Goal: Task Accomplishment & Management: Manage account settings

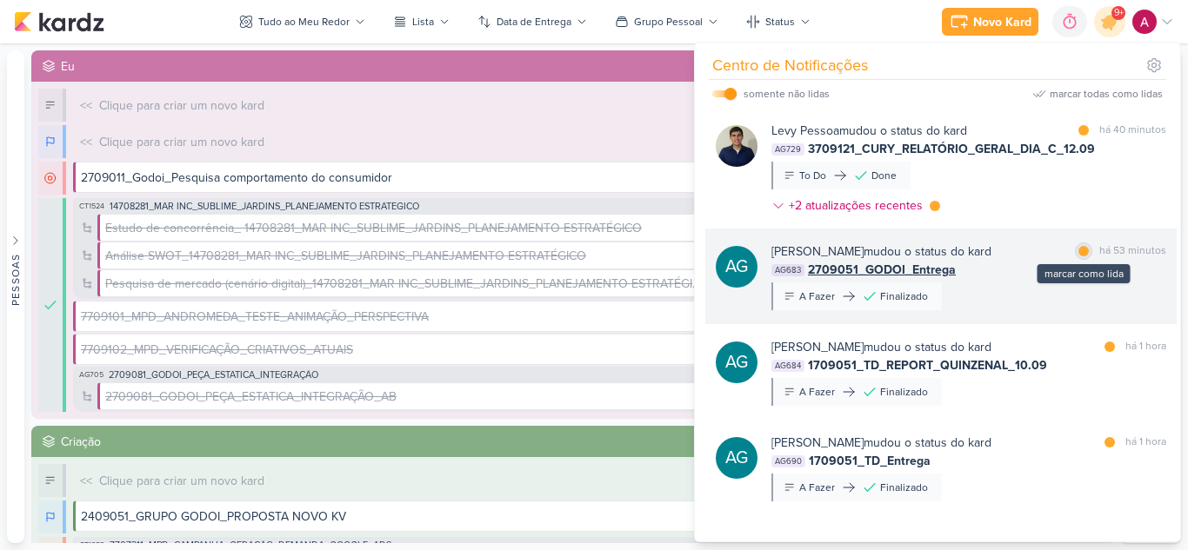
click at [1078, 253] on div at bounding box center [1083, 251] width 10 height 10
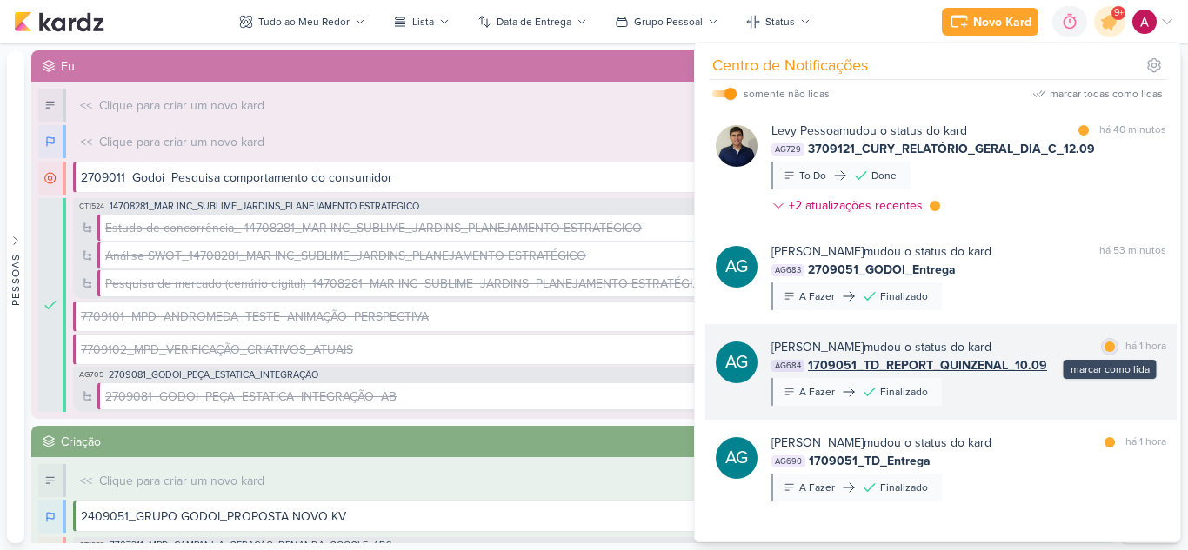
click at [1103, 352] on div "marcar como lida" at bounding box center [1109, 346] width 17 height 17
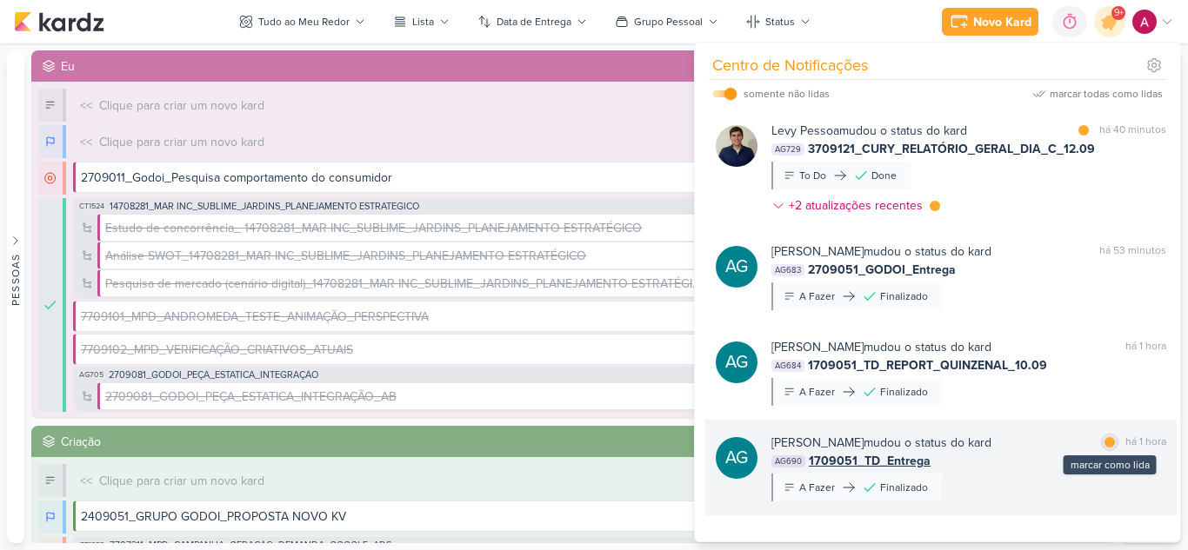
click at [1105, 443] on div at bounding box center [1109, 442] width 10 height 10
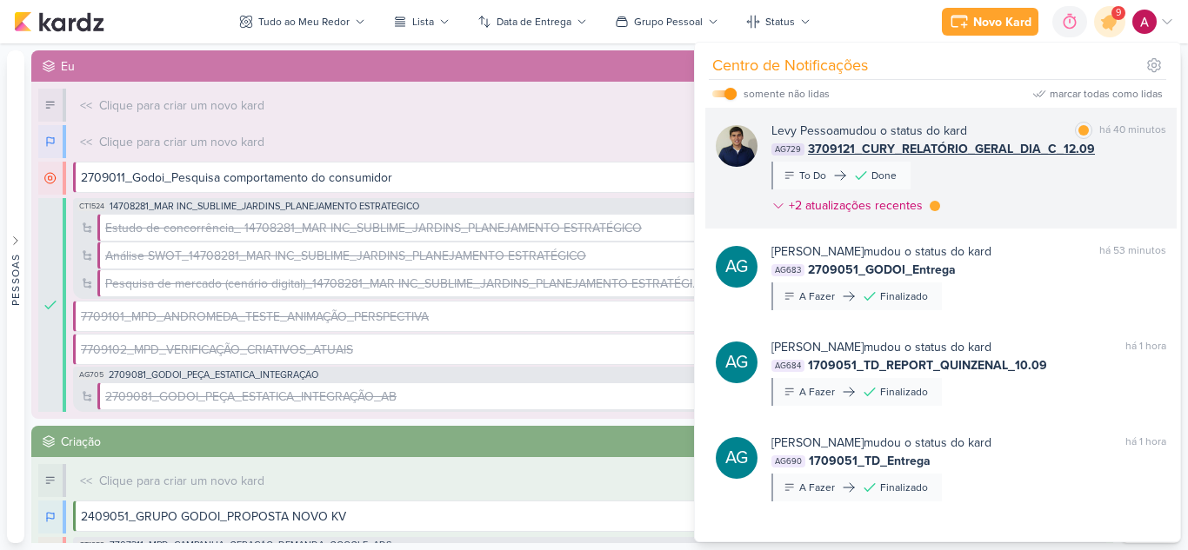
click at [1061, 195] on div "[PERSON_NAME] mudou o status do kard marcar como lida há 40 minutos AG729 37091…" at bounding box center [968, 172] width 395 height 100
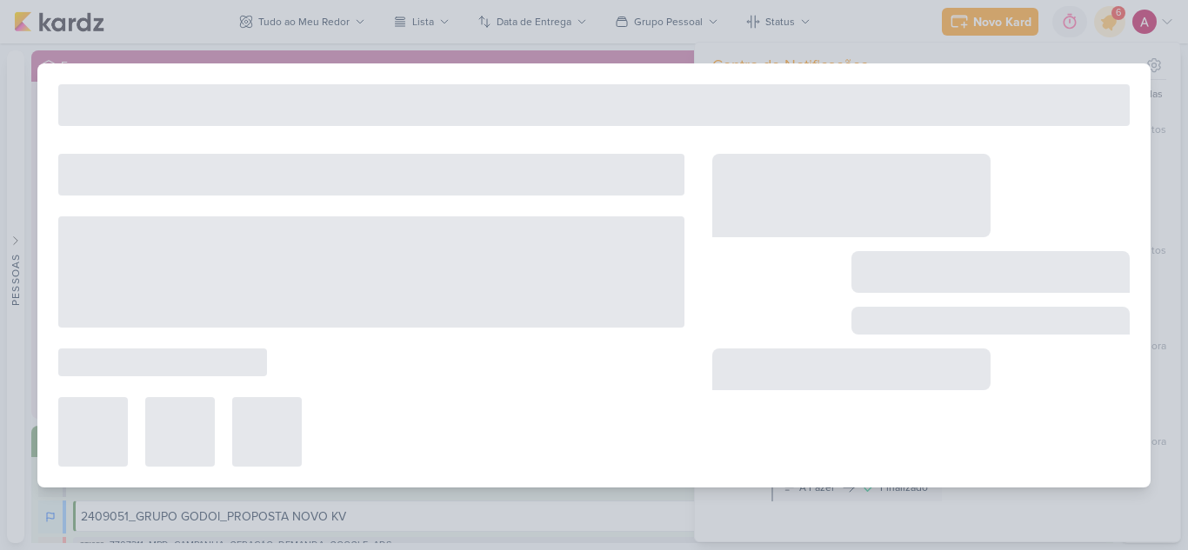
type input "3709121_CURY_RELATÓRIO_GERAL_DIA_C_12.09"
type input "12 de setembro de 2025 às 18:00"
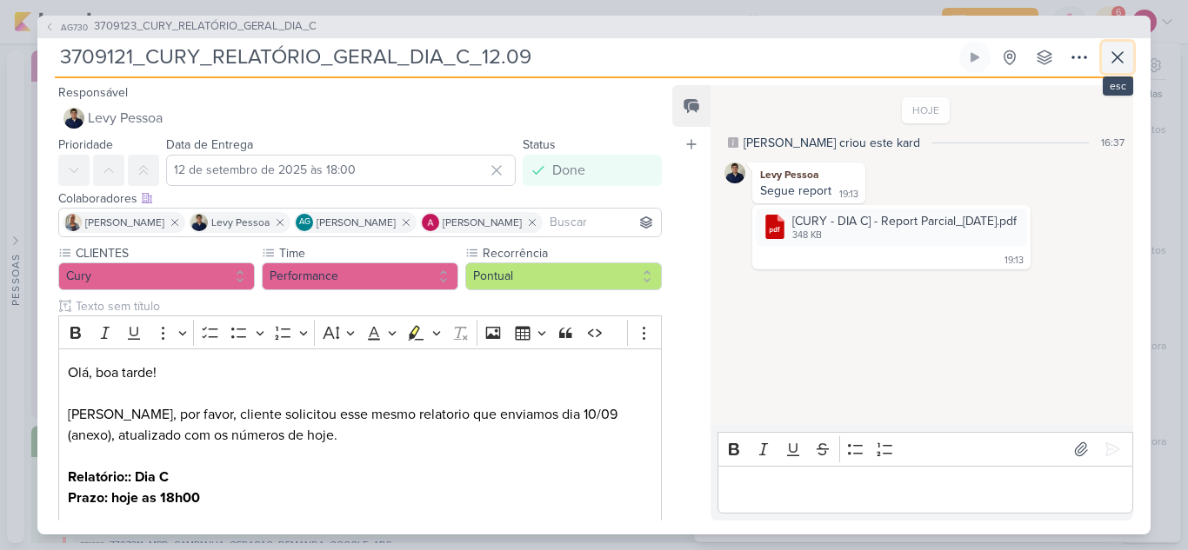
click at [1121, 59] on icon at bounding box center [1117, 57] width 21 height 21
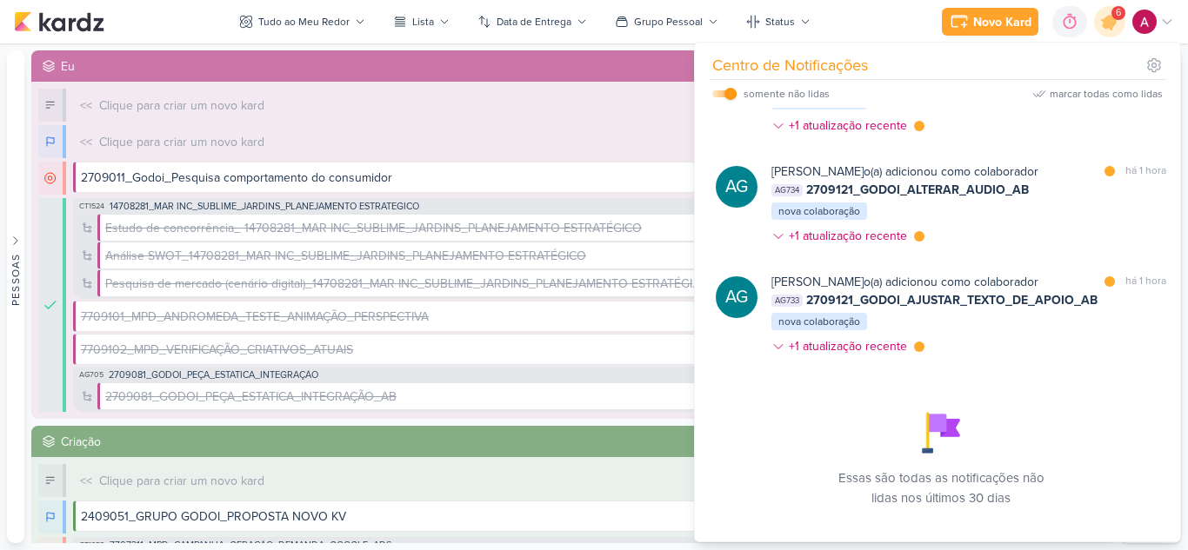
scroll to position [503, 0]
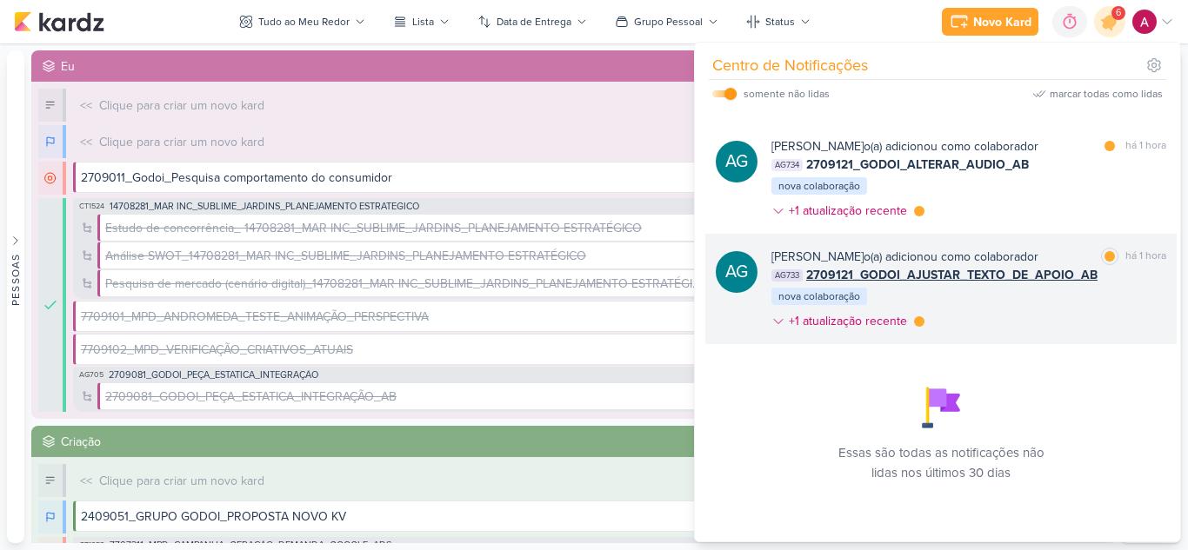
click at [1093, 322] on div "[PERSON_NAME] o(a) adicionou como colaborador marcar como lida há 1 hora AG733 …" at bounding box center [968, 293] width 395 height 90
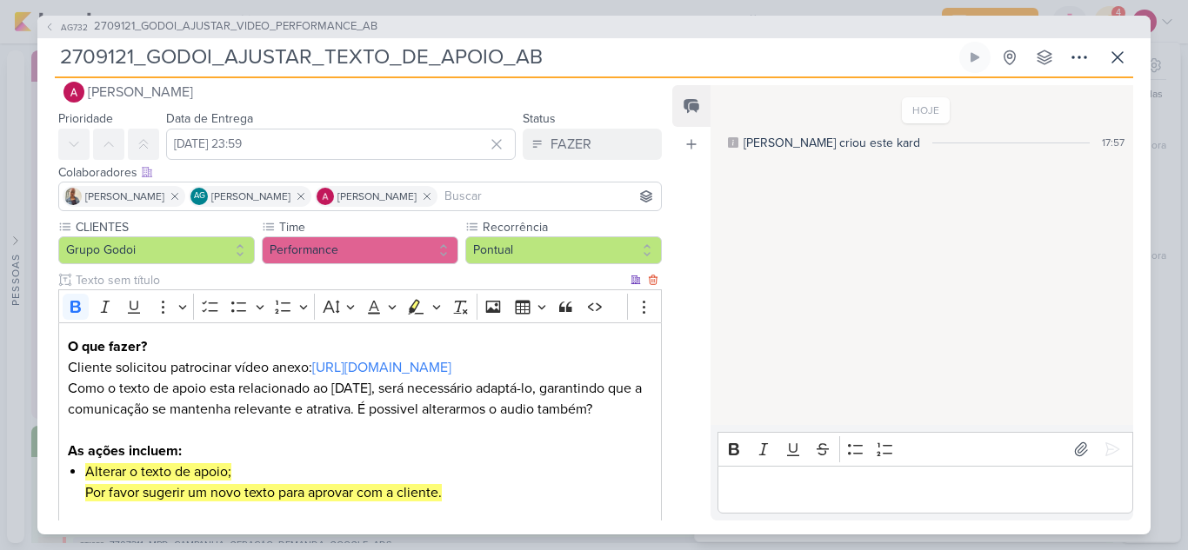
scroll to position [0, 0]
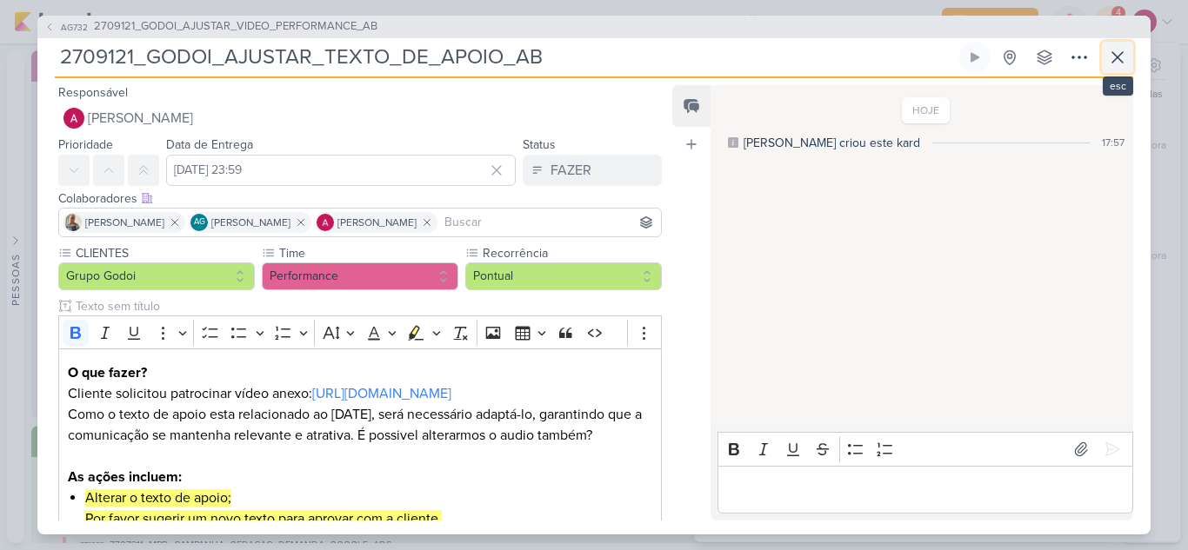
click at [1116, 64] on icon at bounding box center [1117, 57] width 21 height 21
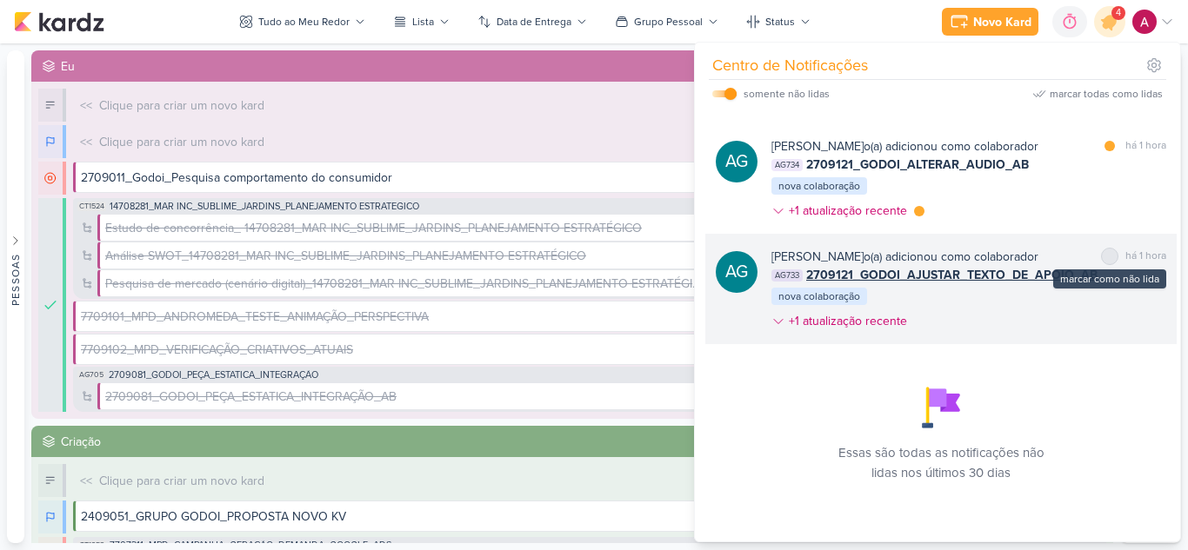
click at [1104, 256] on div at bounding box center [1109, 256] width 10 height 10
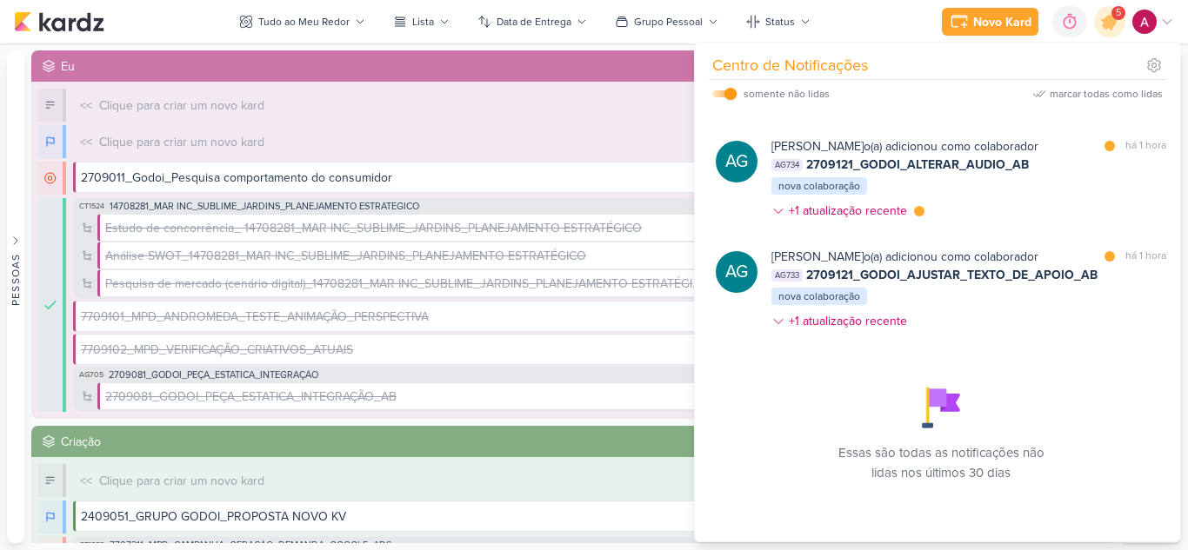
click at [1045, 203] on div "[PERSON_NAME] o(a) adicionou como colaborador marcar como lida há 1 hora AG734 …" at bounding box center [968, 182] width 395 height 90
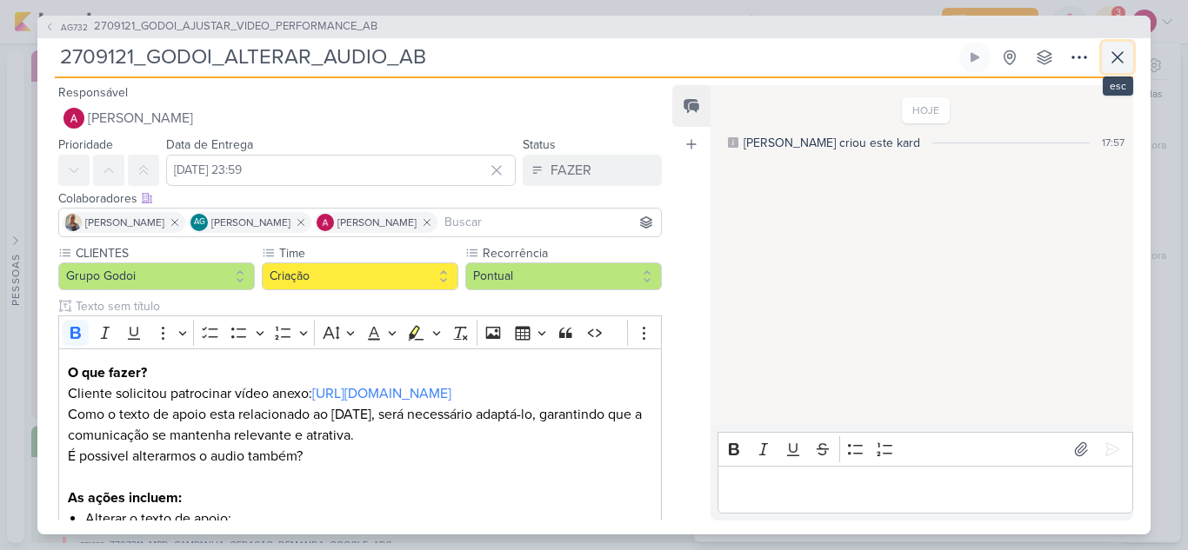
click at [1124, 64] on icon at bounding box center [1117, 57] width 21 height 21
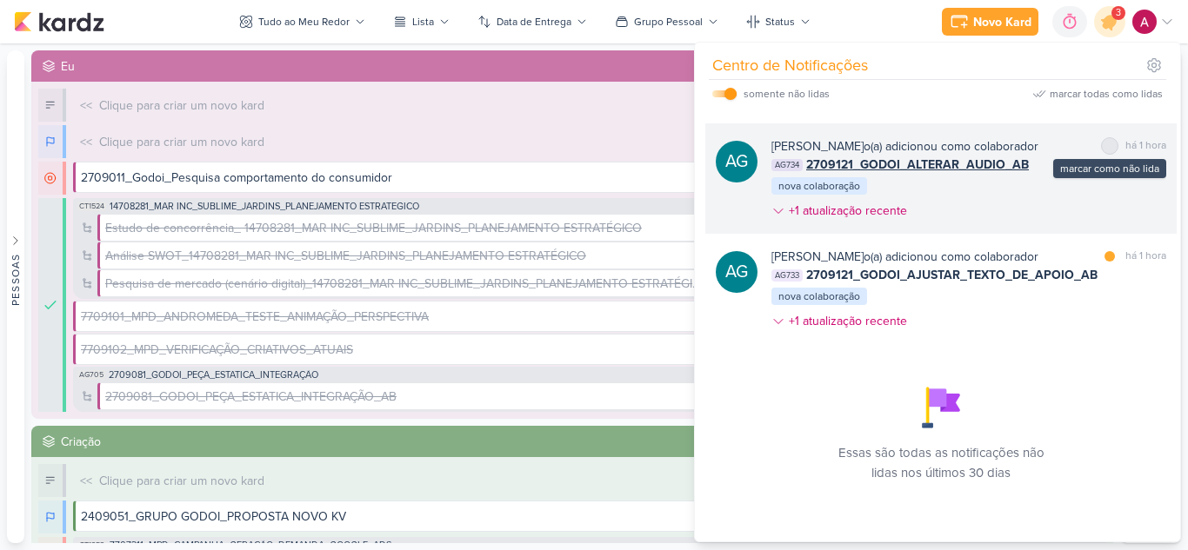
click at [1104, 146] on div at bounding box center [1109, 146] width 10 height 10
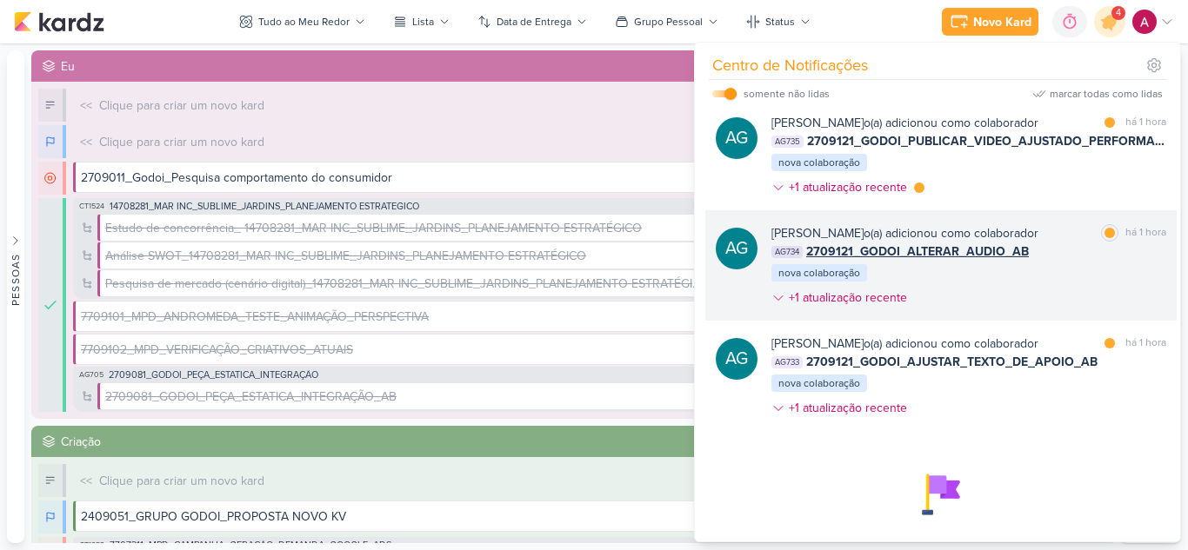
scroll to position [329, 0]
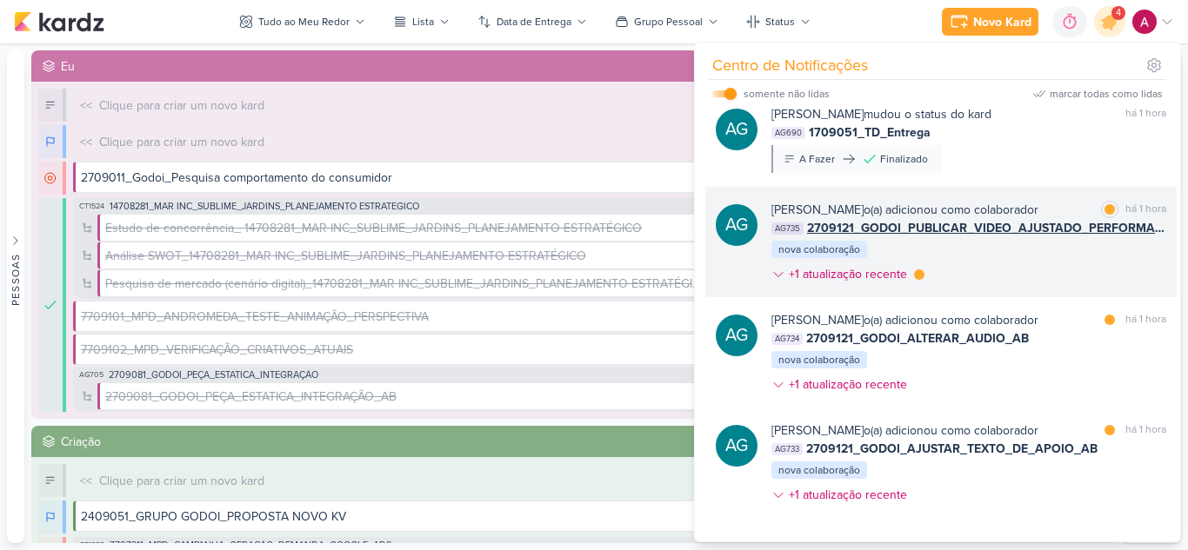
click at [1014, 256] on div "[PERSON_NAME] o(a) adicionou como colaborador marcar como lida há 1 hora AG735 …" at bounding box center [968, 246] width 395 height 90
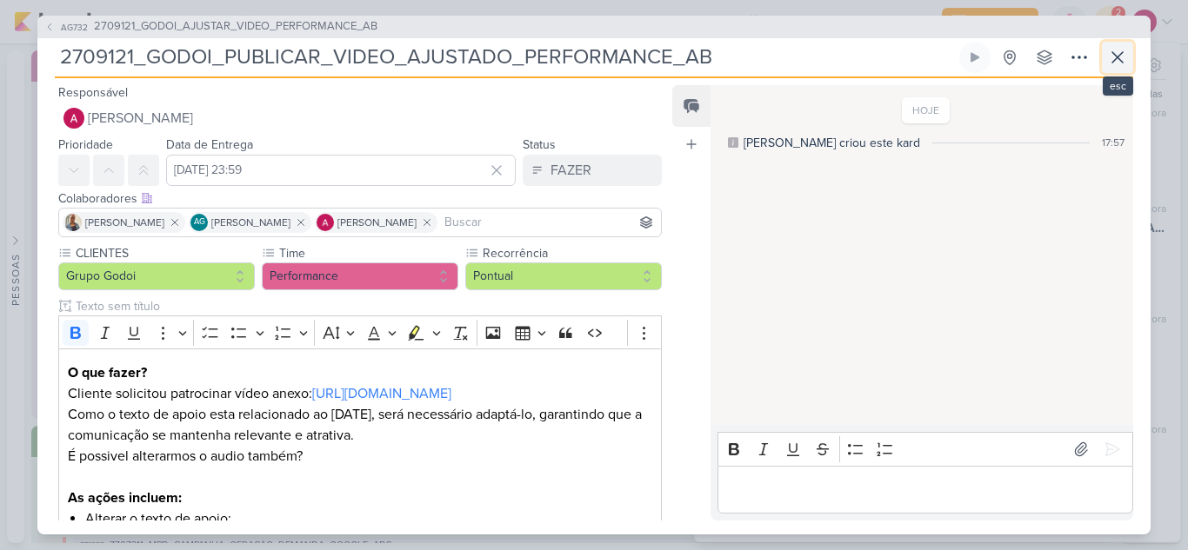
click at [1124, 63] on icon at bounding box center [1117, 57] width 21 height 21
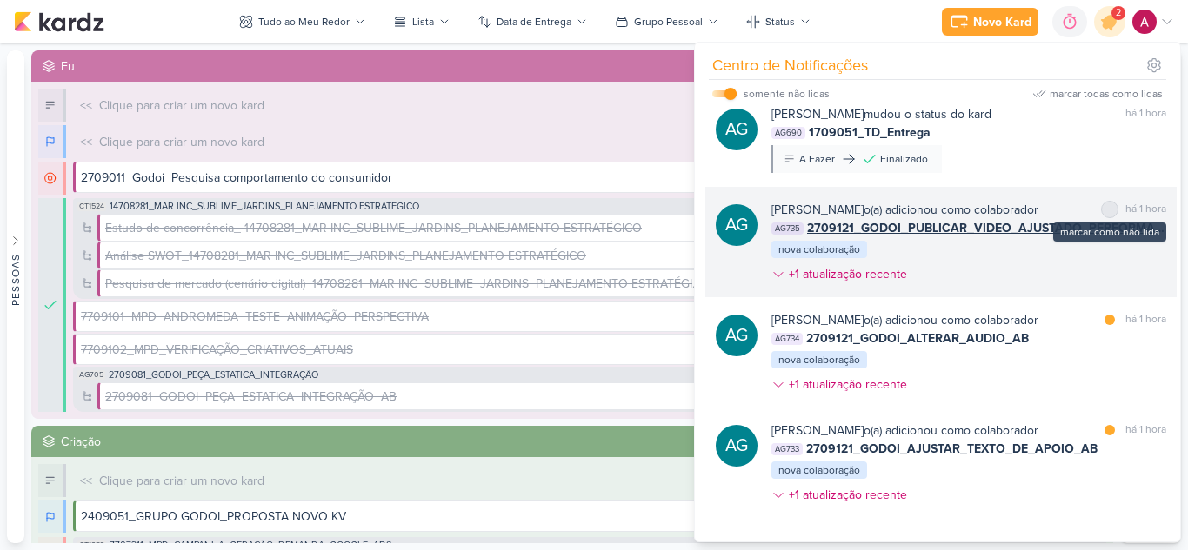
click at [1104, 208] on div at bounding box center [1109, 209] width 10 height 10
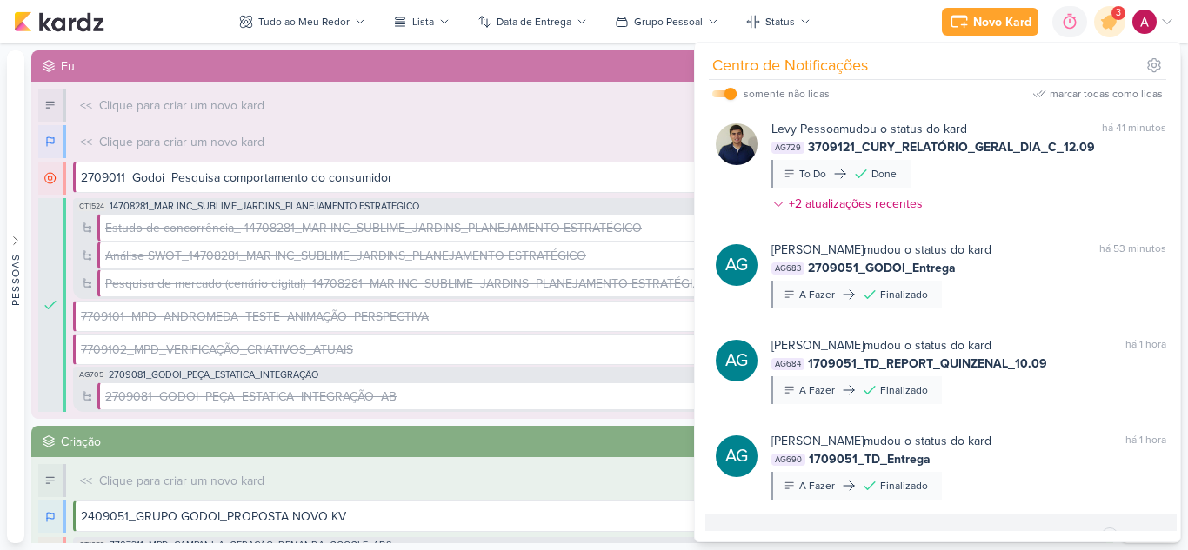
scroll to position [0, 0]
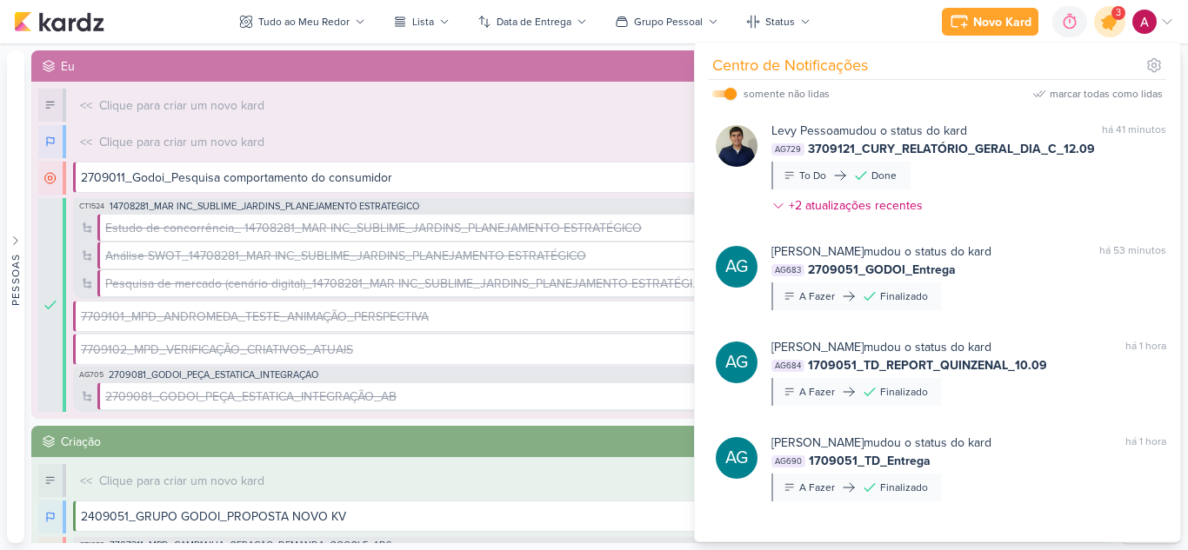
click at [1110, 34] on icon at bounding box center [1110, 22] width 30 height 30
